Goal: Transaction & Acquisition: Purchase product/service

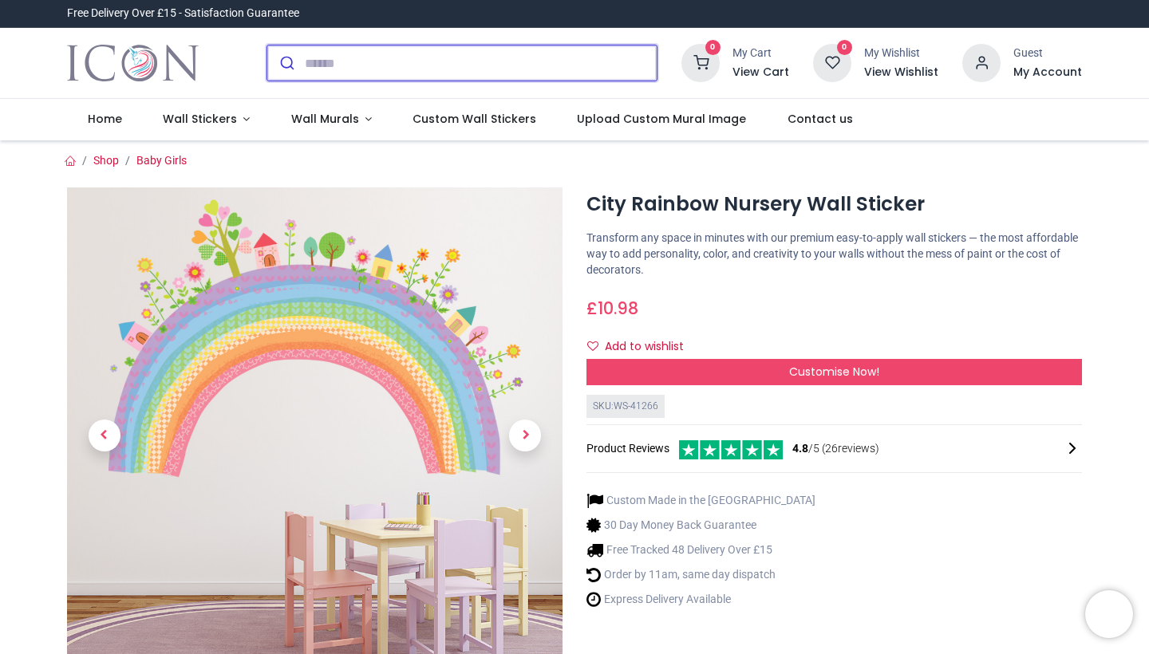
click at [354, 61] on input "search" at bounding box center [481, 62] width 352 height 35
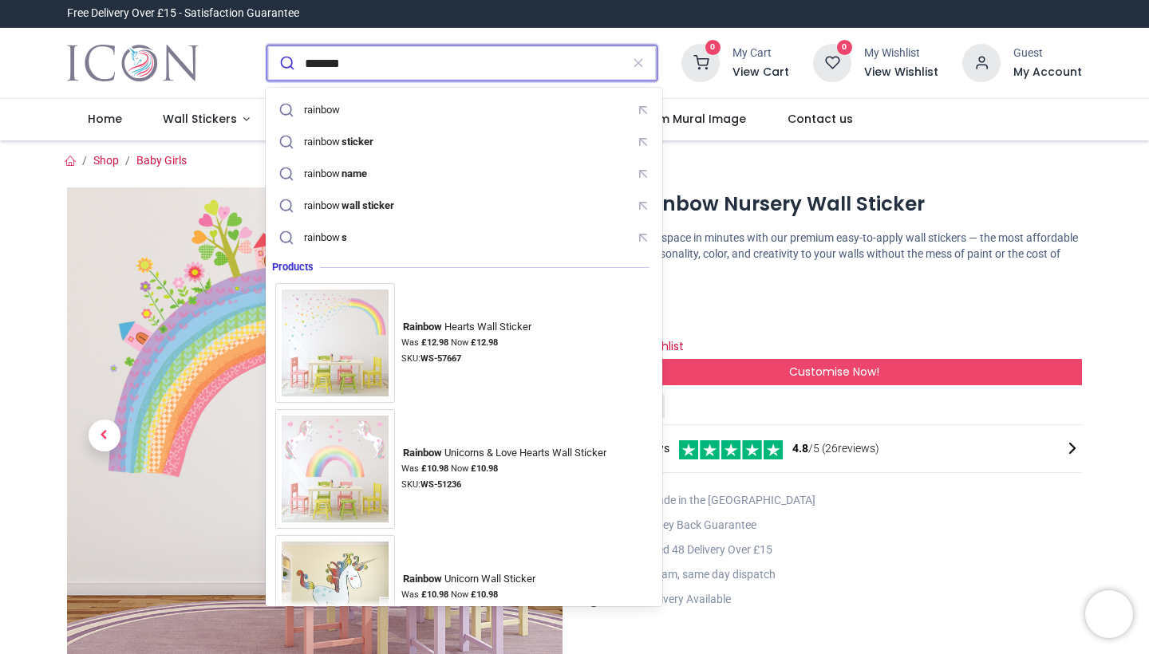
type input "*******"
click at [285, 63] on button "submit" at bounding box center [286, 62] width 38 height 35
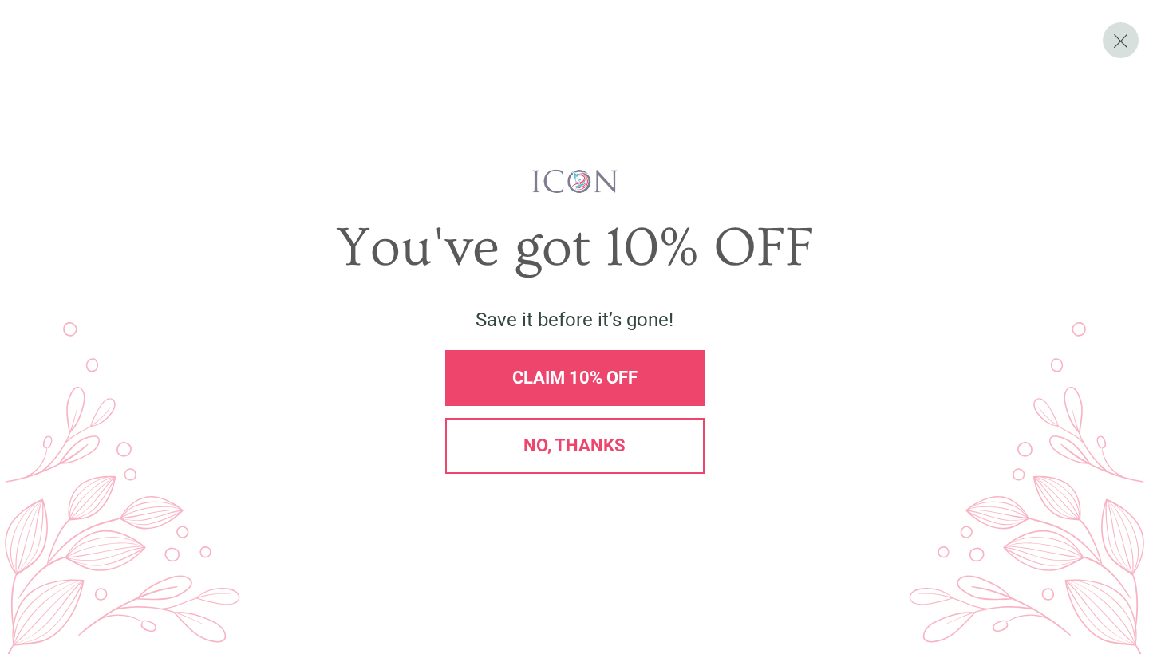
click at [603, 452] on span "No, thanks" at bounding box center [575, 446] width 102 height 20
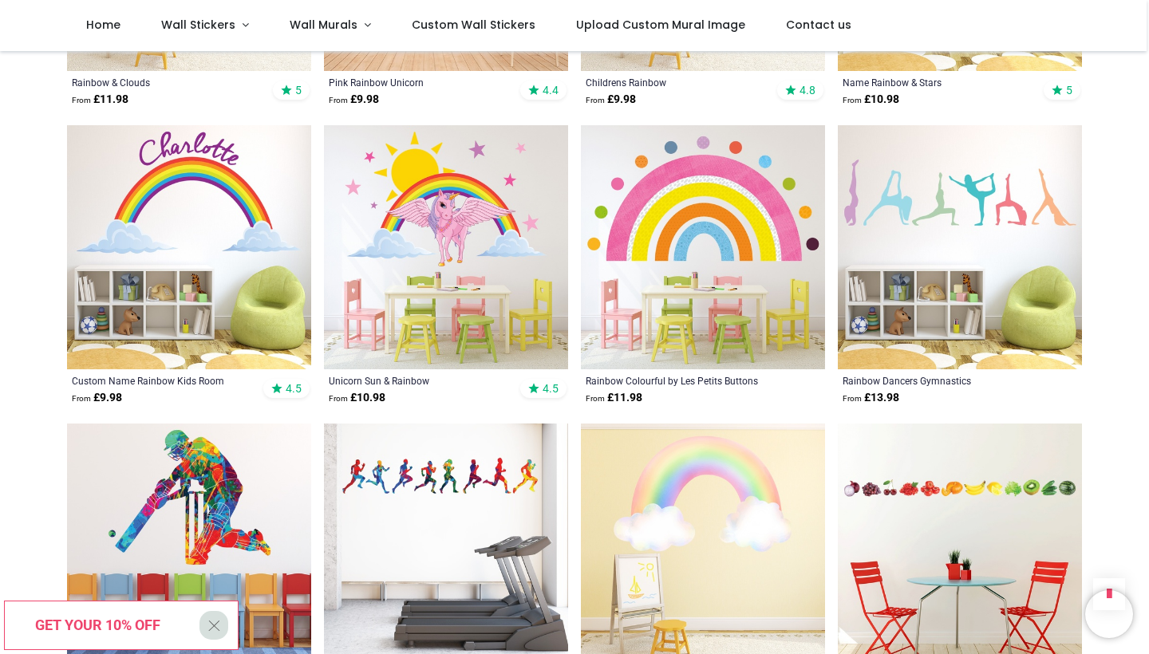
scroll to position [1613, 0]
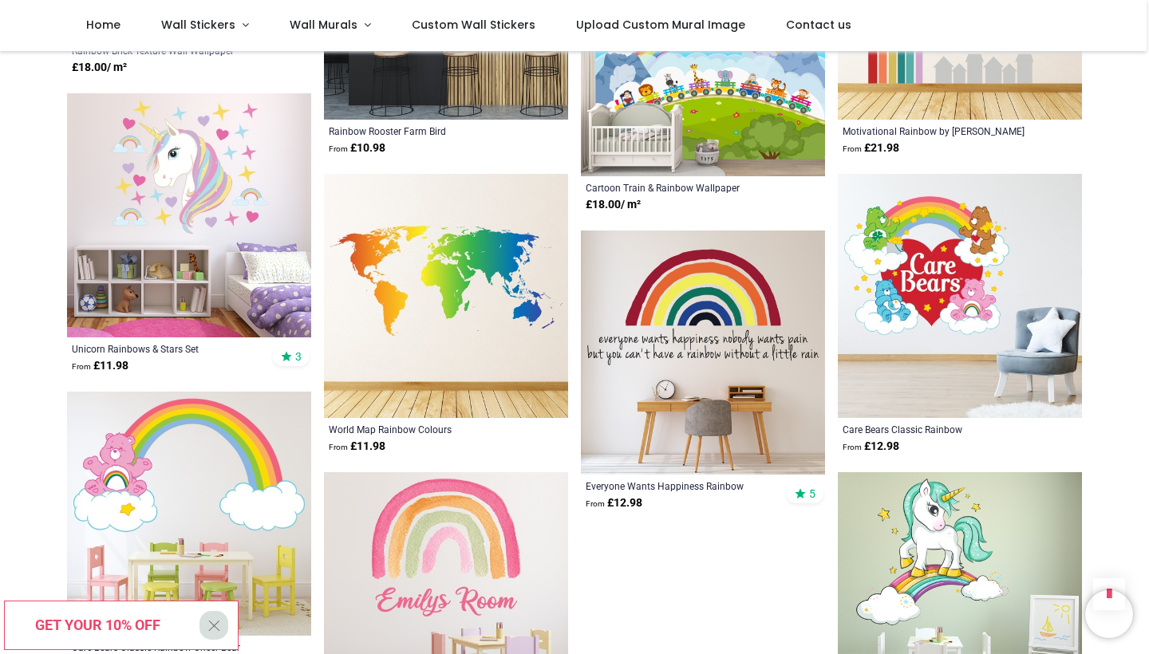
scroll to position [3493, 0]
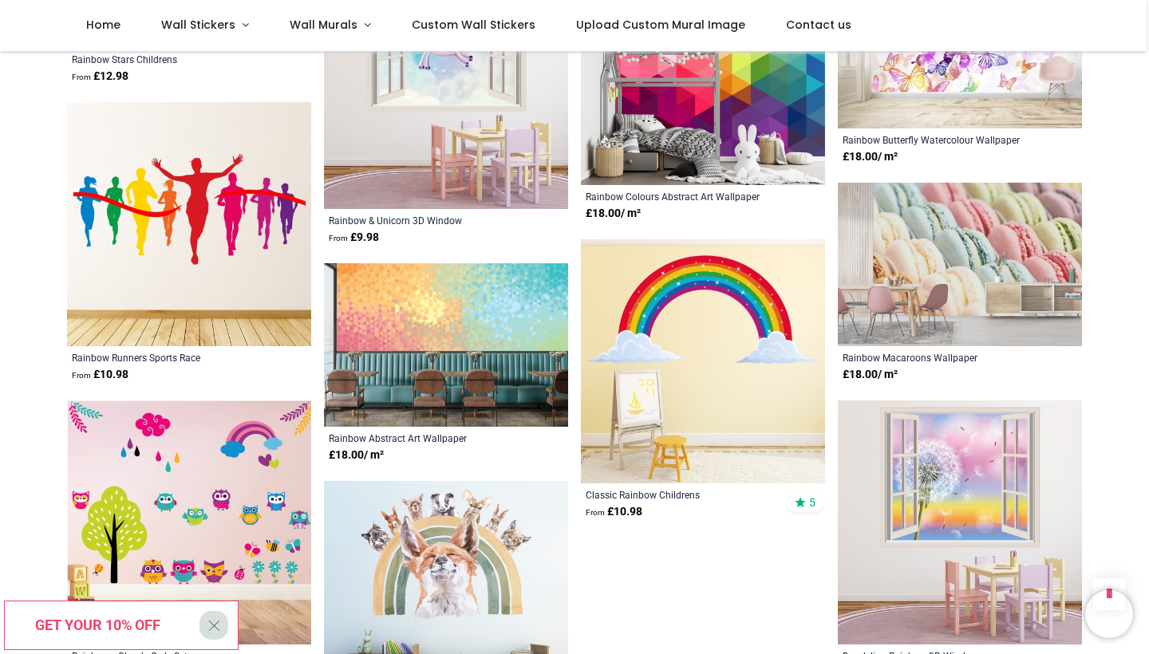
scroll to position [5651, 0]
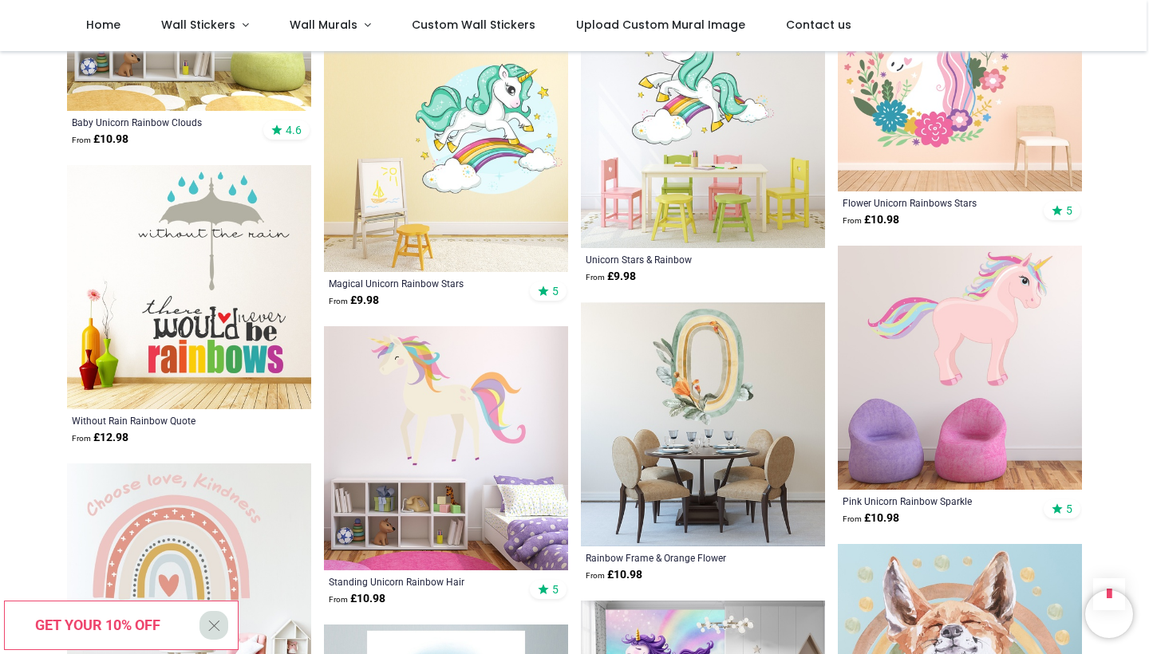
scroll to position [7296, 0]
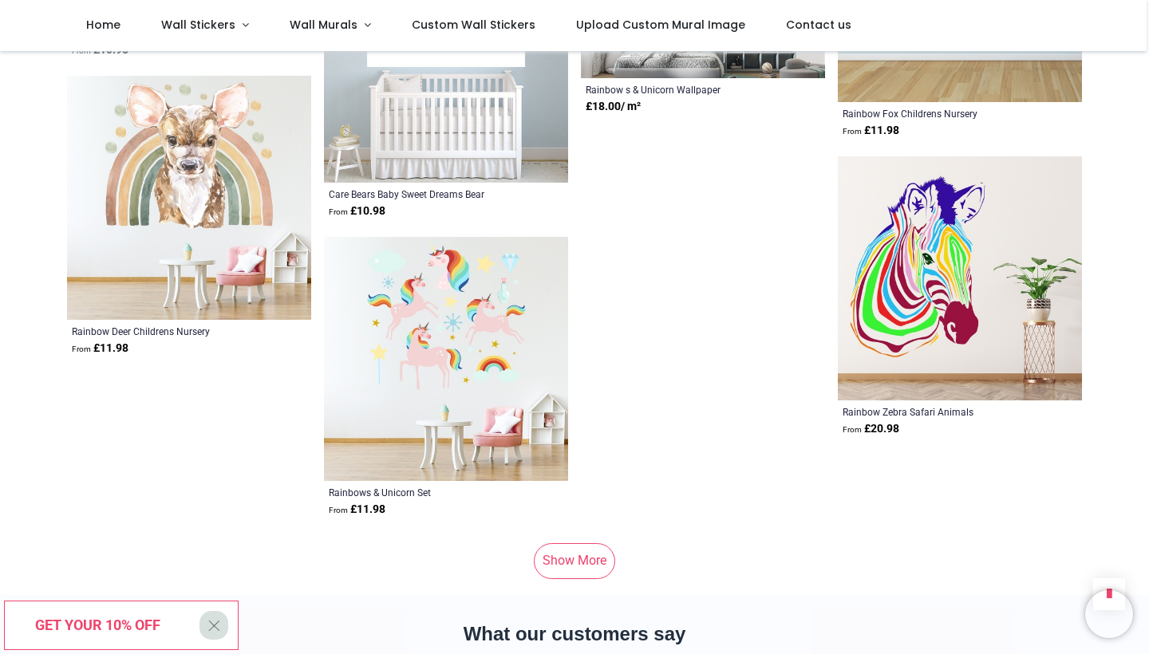
scroll to position [8024, 0]
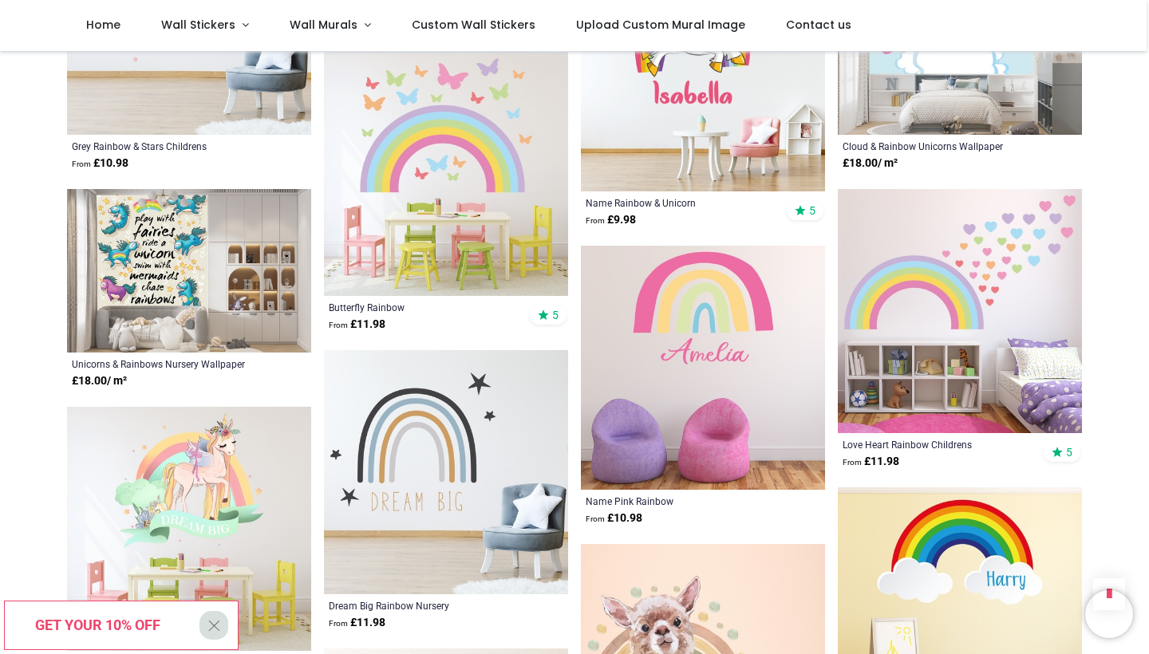
scroll to position [8469, 0]
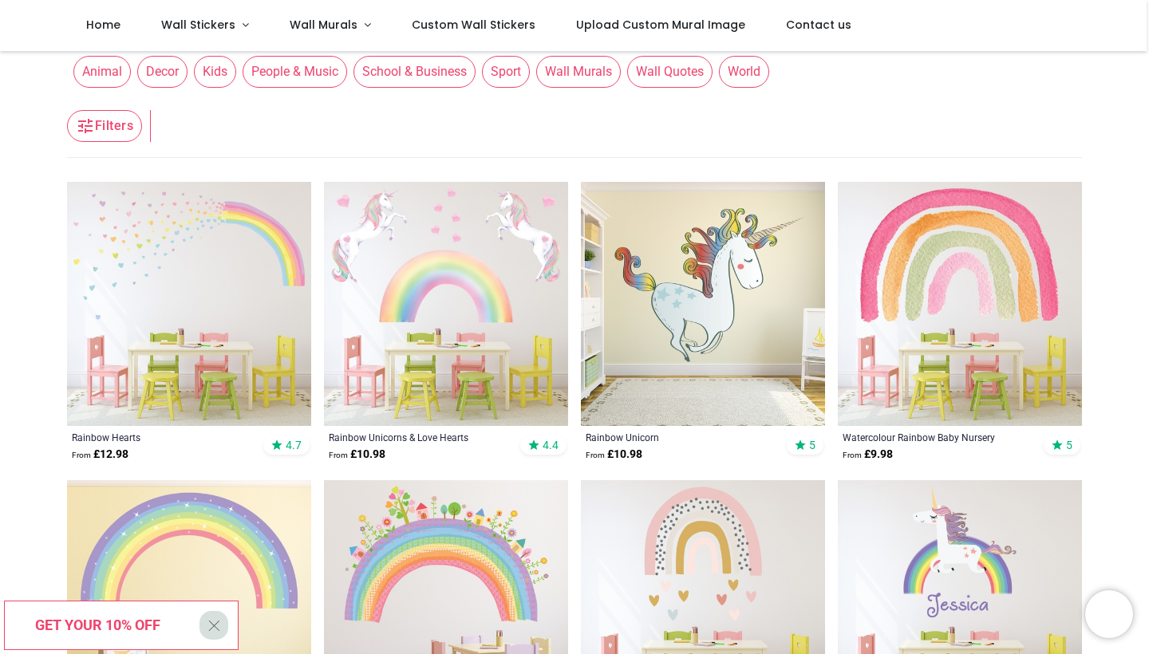
scroll to position [62, 0]
